Goal: Transaction & Acquisition: Obtain resource

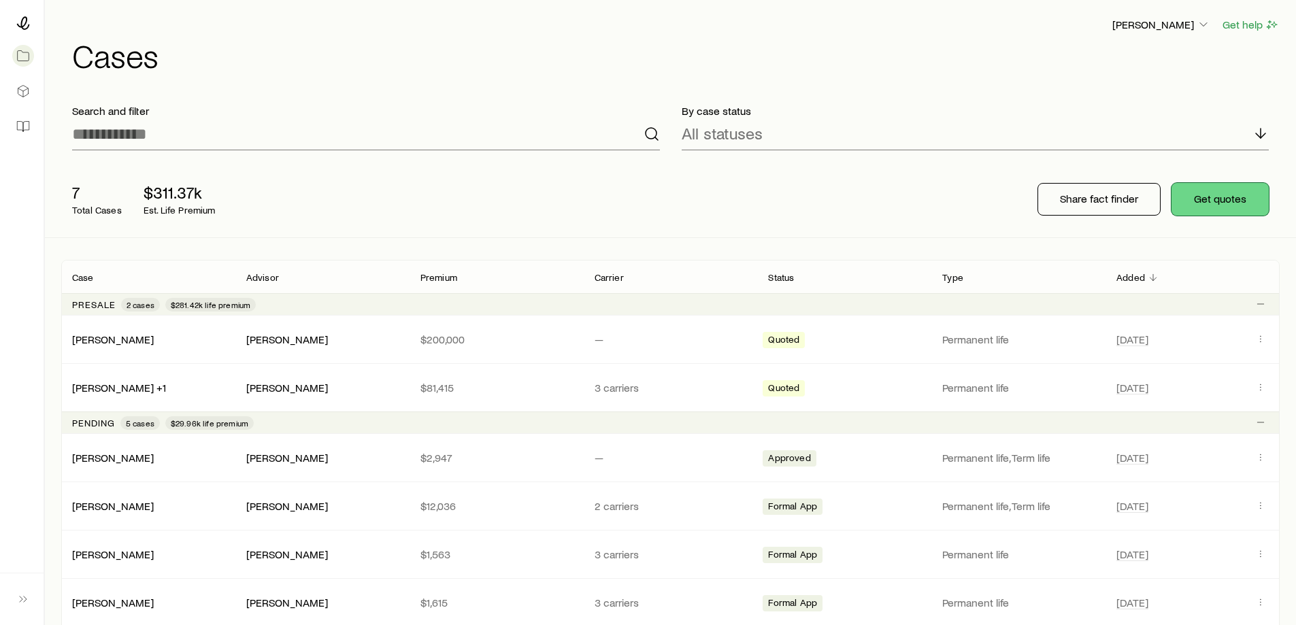
click at [1214, 199] on button "Get quotes" at bounding box center [1219, 199] width 97 height 33
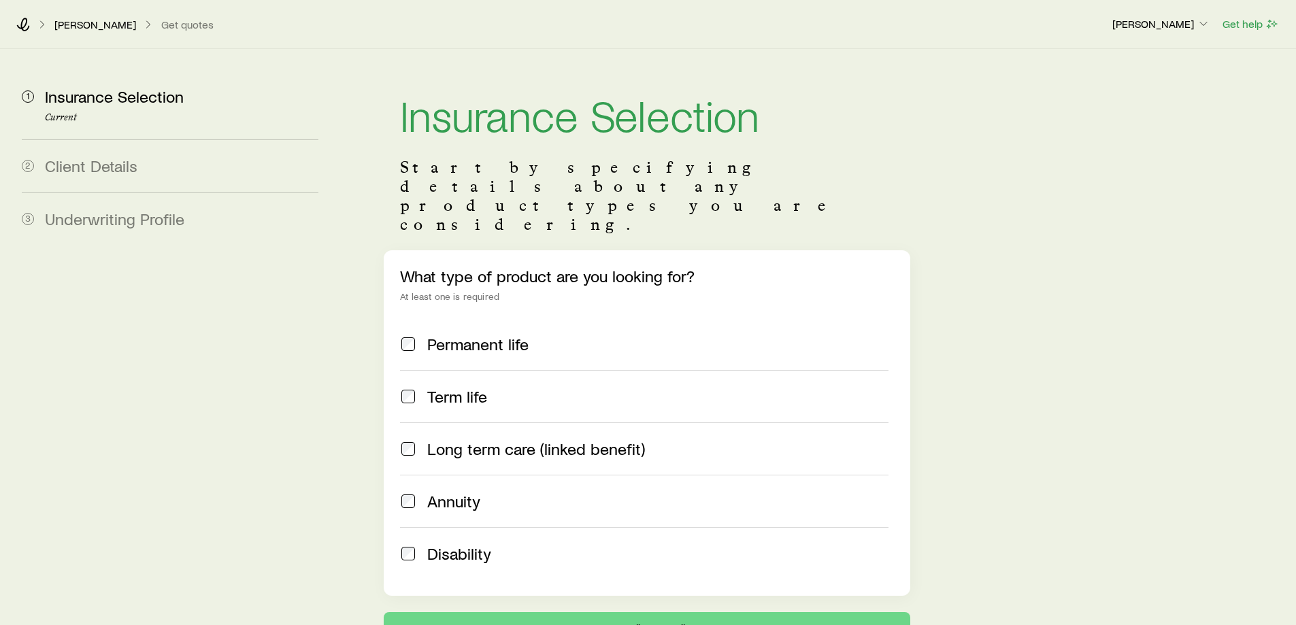
click at [516, 439] on span "Long term care (linked benefit)" at bounding box center [536, 448] width 218 height 19
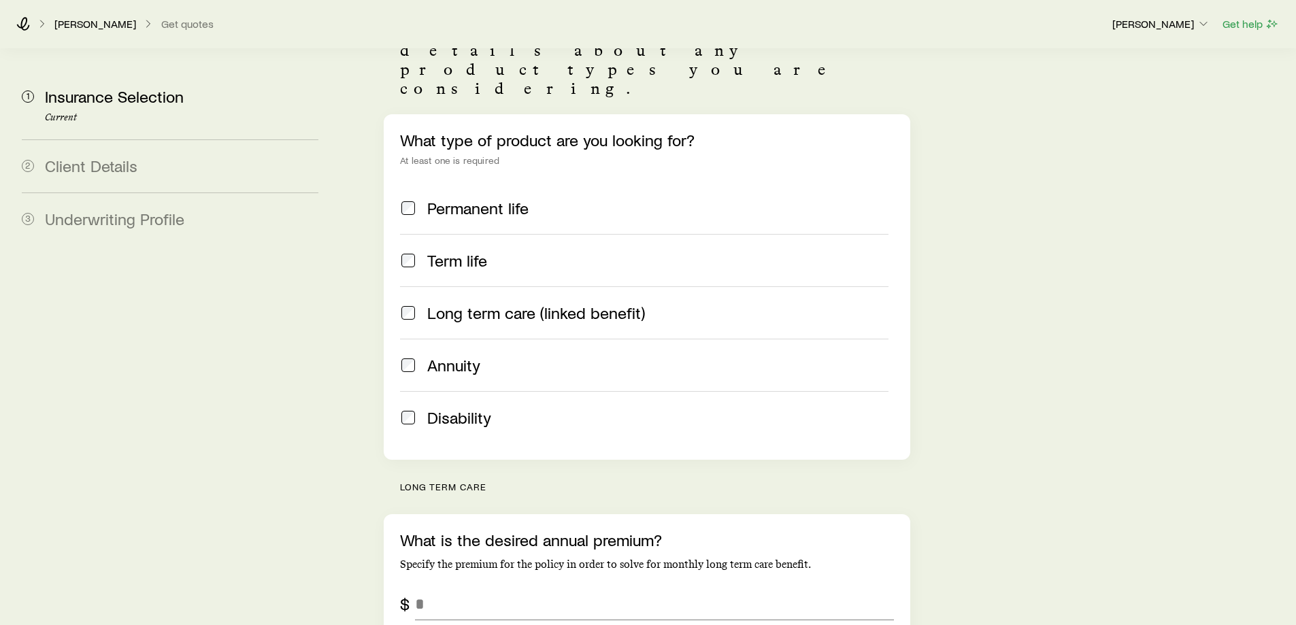
scroll to position [204, 0]
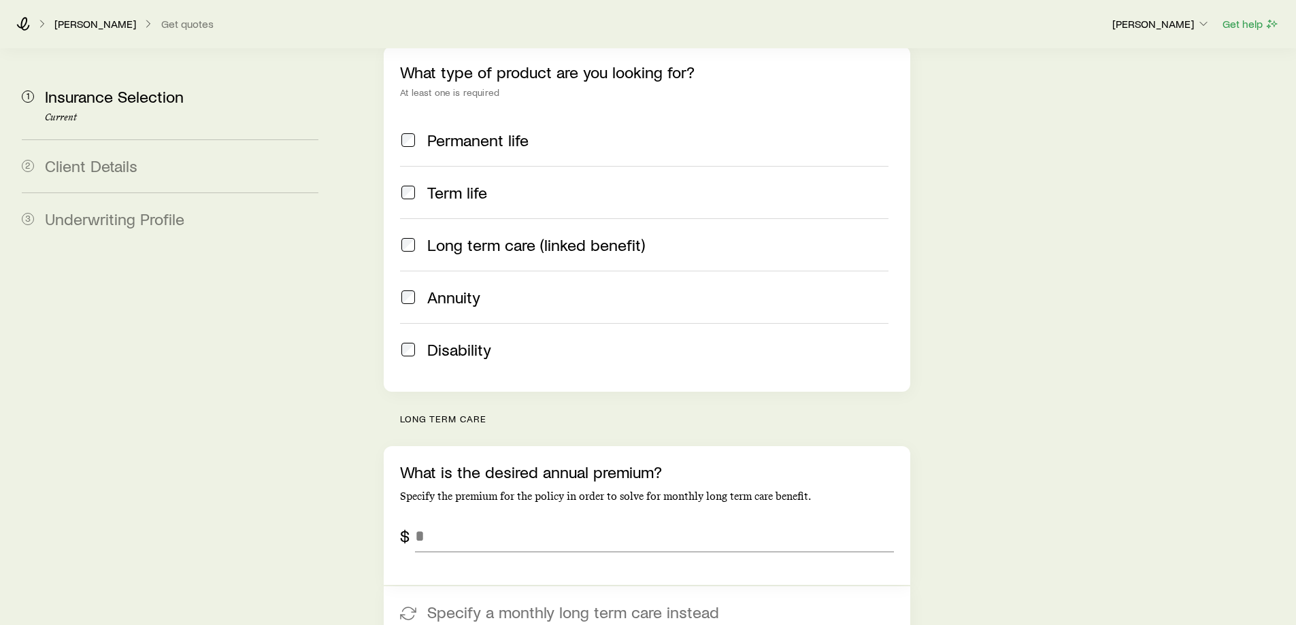
click at [433, 131] on span "Permanent life" at bounding box center [477, 140] width 101 height 19
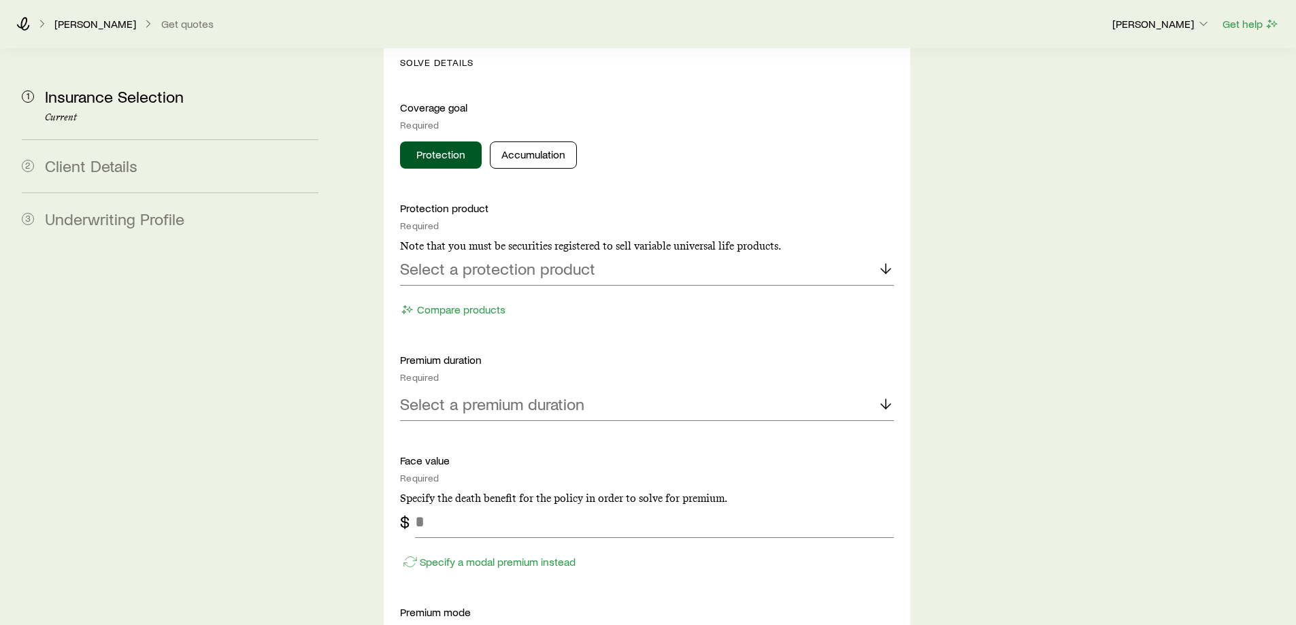
scroll to position [612, 0]
click at [617, 250] on div "Select a protection product" at bounding box center [646, 266] width 493 height 33
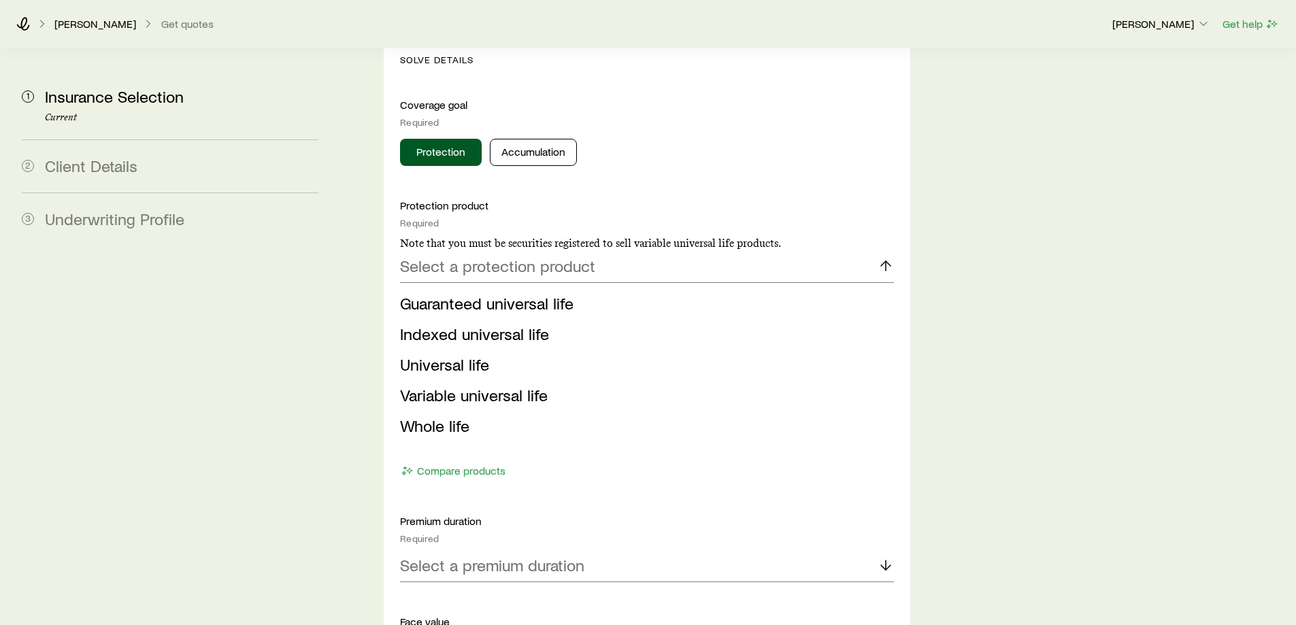
click at [1019, 323] on div "Insurance Selection Start by specifying details about any product types you are…" at bounding box center [814, 487] width 939 height 2101
